Goal: Transaction & Acquisition: Purchase product/service

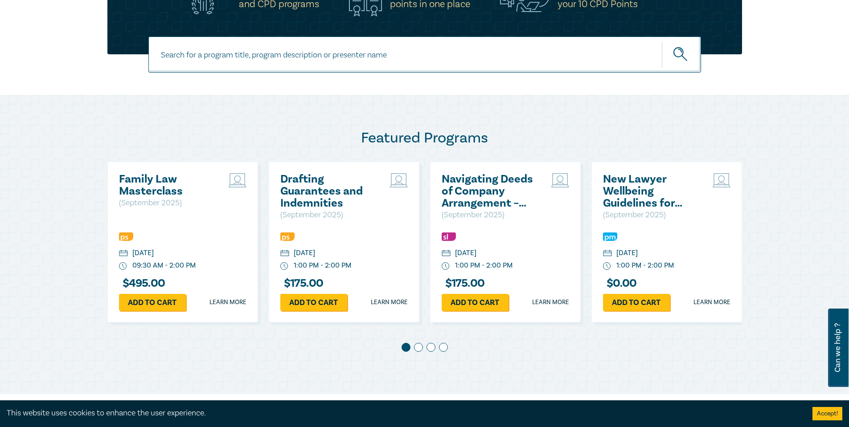
scroll to position [401, 0]
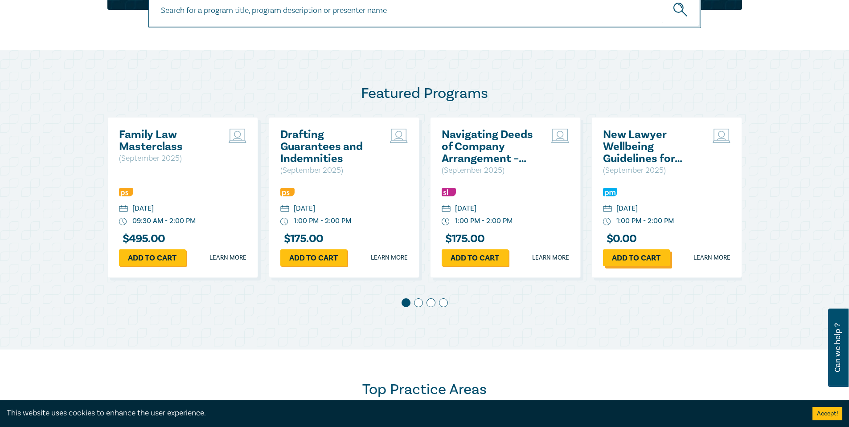
click at [644, 258] on link "Add to cart" at bounding box center [636, 258] width 67 height 17
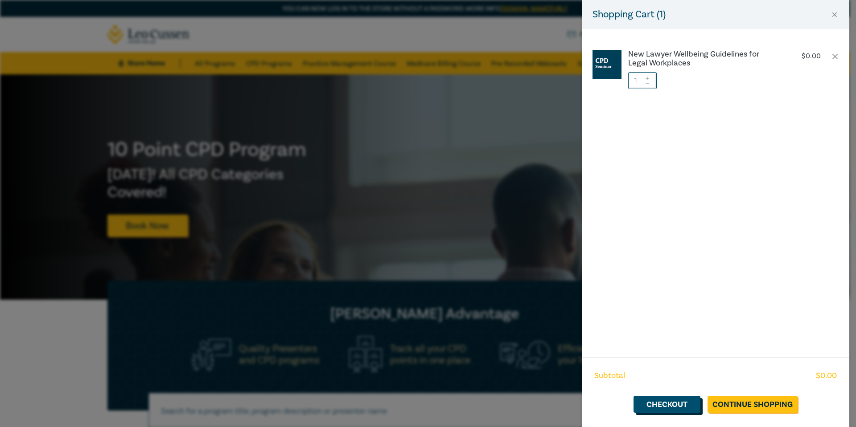
click at [679, 406] on link "Checkout" at bounding box center [666, 404] width 67 height 17
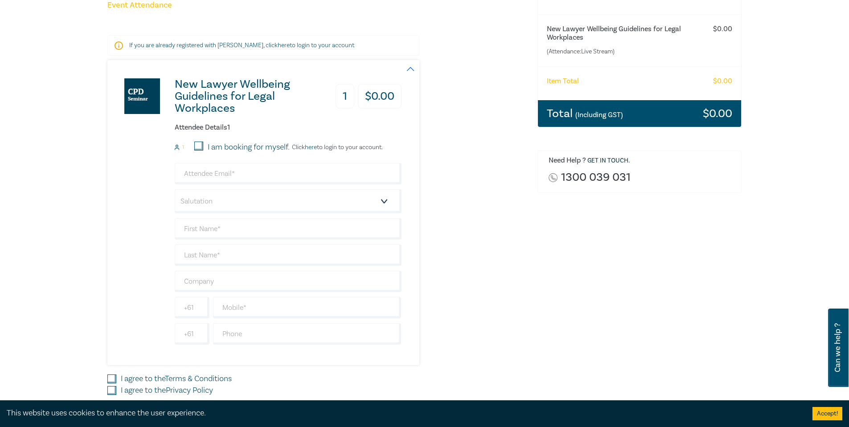
scroll to position [178, 0]
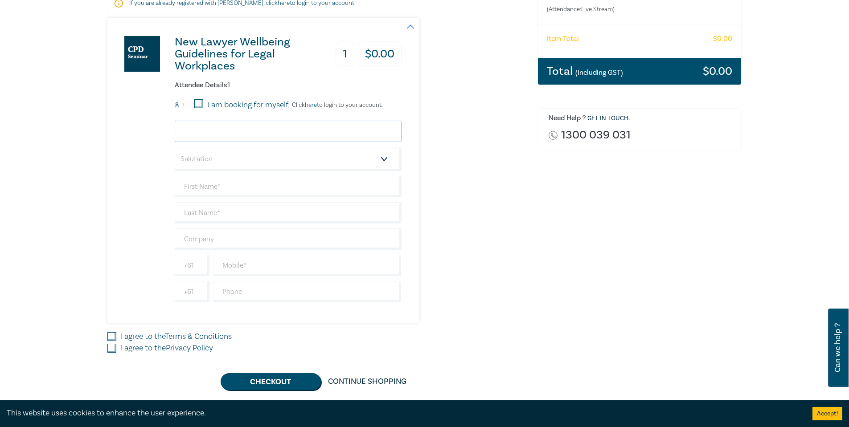
click at [229, 126] on input "email" at bounding box center [288, 131] width 227 height 21
type input "[EMAIL_ADDRESS][DOMAIN_NAME]"
type input "[PERSON_NAME]"
type input "White"
type input "White SW Computer Law"
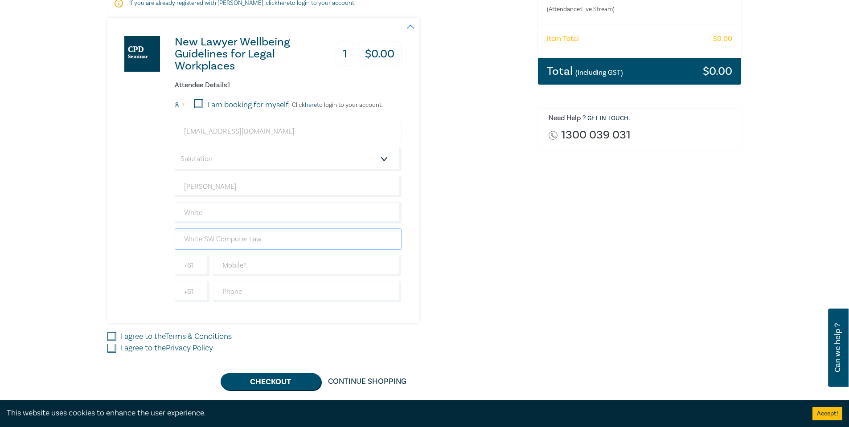
type input "0499161477"
type input "[GEOGRAPHIC_DATA]"
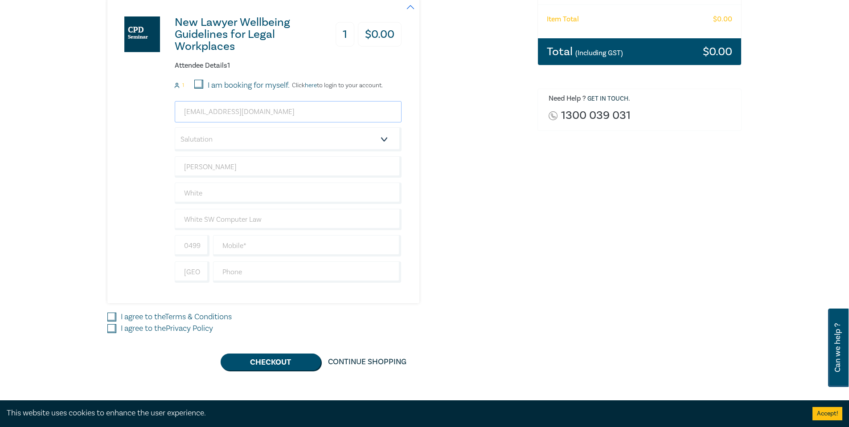
scroll to position [223, 0]
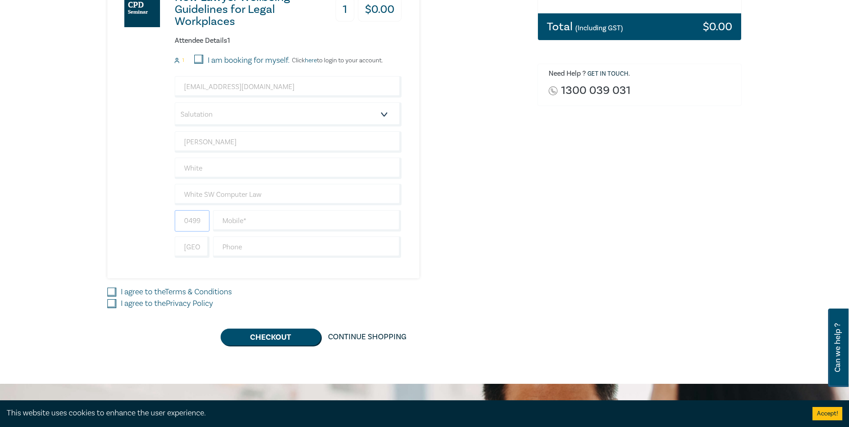
click at [203, 224] on input "0499161477" at bounding box center [192, 220] width 35 height 21
type input "0414235633"
click at [233, 219] on input "text" at bounding box center [307, 220] width 188 height 21
type input "0414235633"
click at [200, 220] on input "0414235633" at bounding box center [192, 220] width 35 height 21
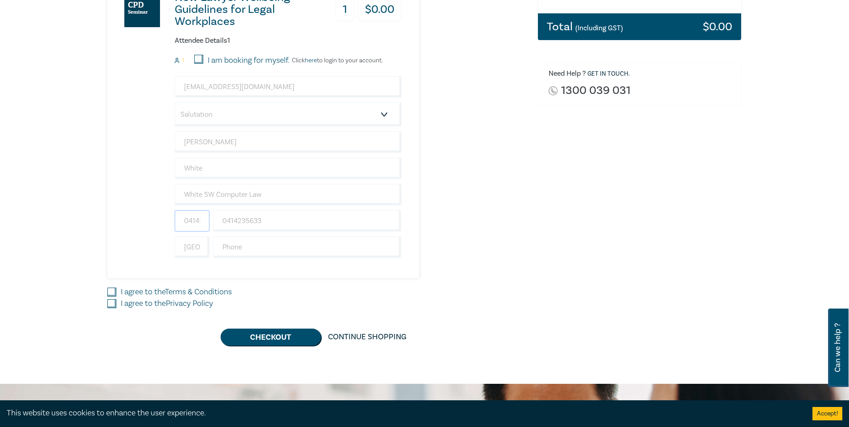
scroll to position [0, 0]
drag, startPoint x: 203, startPoint y: 221, endPoint x: 121, endPoint y: 222, distance: 82.4
click at [121, 222] on div "New Lawyer Wellbeing Guidelines for Legal Workplaces 1 $ 0.00 Attendee Details …" at bounding box center [254, 125] width 294 height 305
type input "300835633"
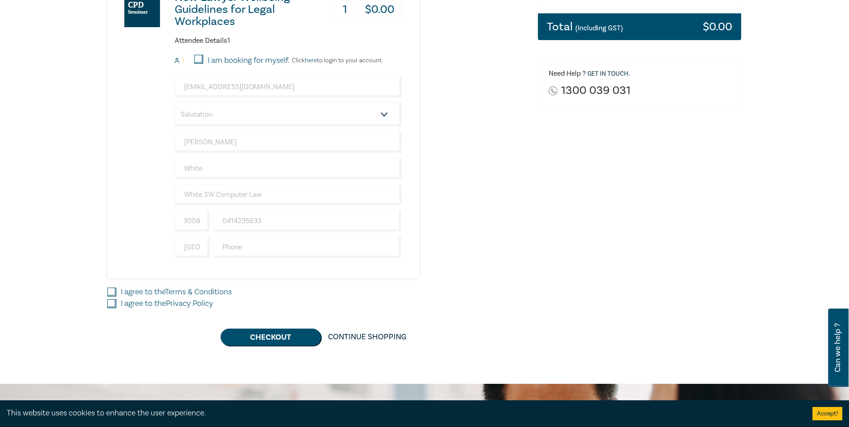
scroll to position [0, 0]
click at [115, 291] on input "I agree to the Terms & Conditions" at bounding box center [111, 292] width 9 height 9
checkbox input "true"
click at [111, 306] on input "I agree to the Privacy Policy" at bounding box center [111, 303] width 9 height 9
checkbox input "true"
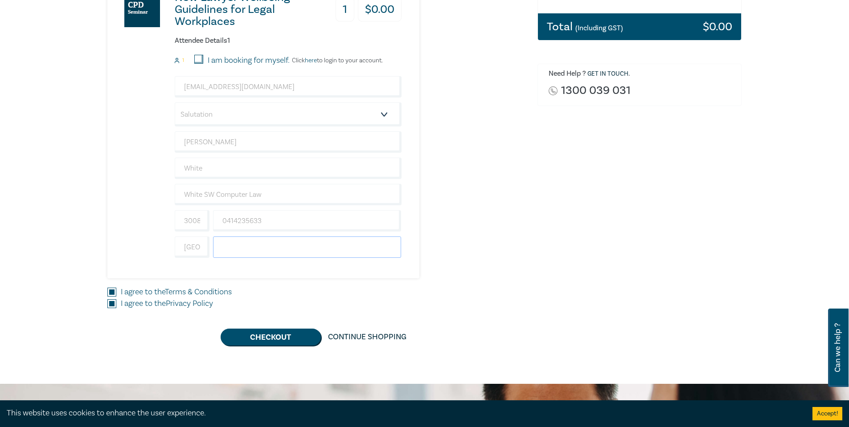
click at [238, 244] on input "text" at bounding box center [307, 247] width 188 height 21
type input "414235633"
click at [282, 335] on button "Checkout" at bounding box center [271, 337] width 100 height 17
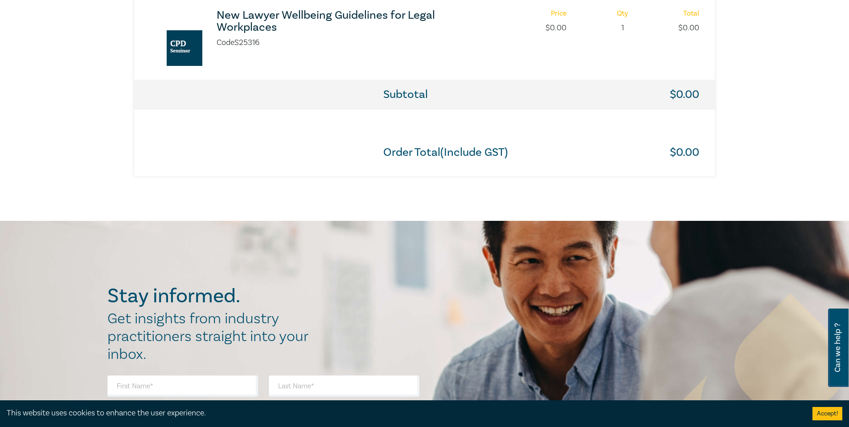
scroll to position [579, 0]
